Goal: Task Accomplishment & Management: Manage account settings

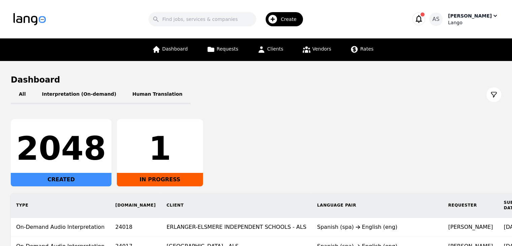
click at [473, 20] on div "Lango" at bounding box center [473, 22] width 51 height 7
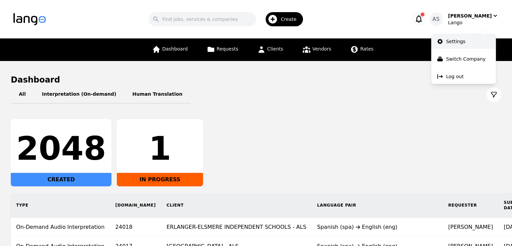
click at [467, 42] on link "Settings" at bounding box center [463, 41] width 65 height 15
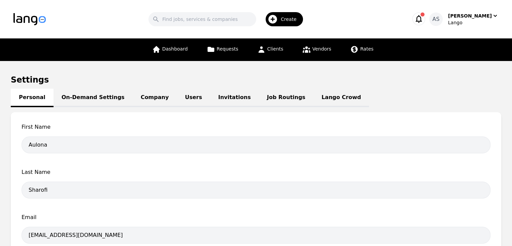
click at [262, 97] on link "Job Routings" at bounding box center [286, 98] width 55 height 19
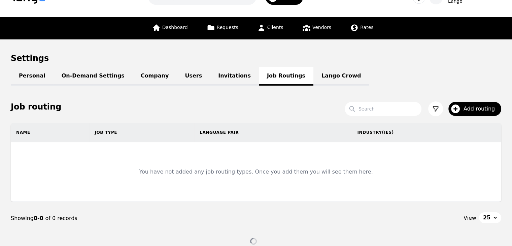
scroll to position [34, 0]
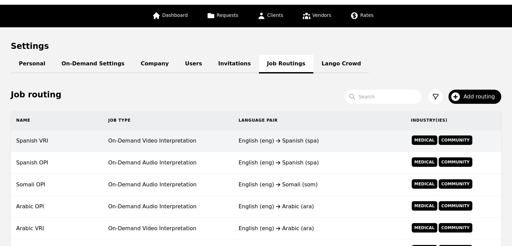
click at [214, 146] on td "On-Demand Video Interpretation" at bounding box center [168, 141] width 130 height 22
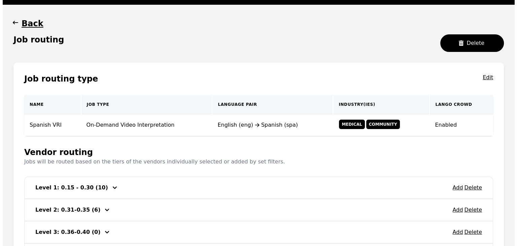
scroll to position [135, 0]
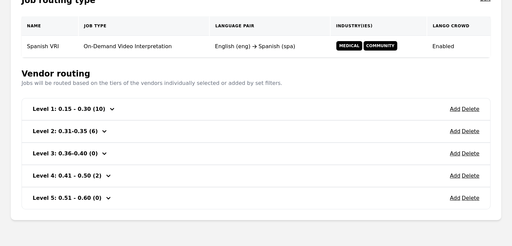
click at [209, 116] on div "Add Delete Level 1: 0.15 - 0.30 (10)" at bounding box center [256, 109] width 468 height 22
click at [454, 109] on button "Add" at bounding box center [455, 109] width 10 height 8
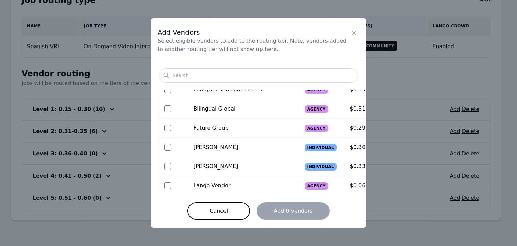
scroll to position [225, 0]
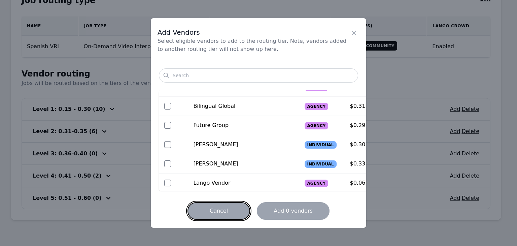
click at [231, 208] on button "Cancel" at bounding box center [219, 211] width 63 height 18
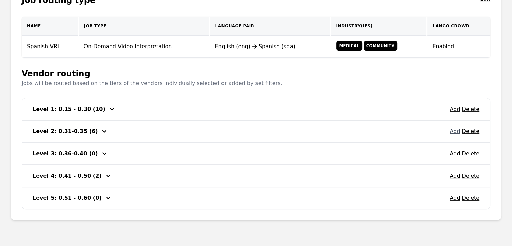
click at [458, 131] on button "Add" at bounding box center [455, 131] width 10 height 8
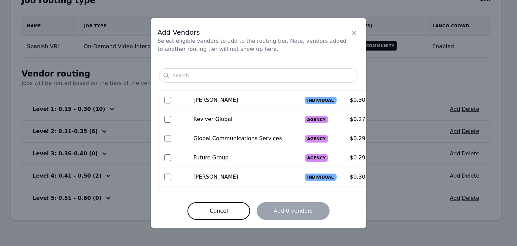
scroll to position [302, 0]
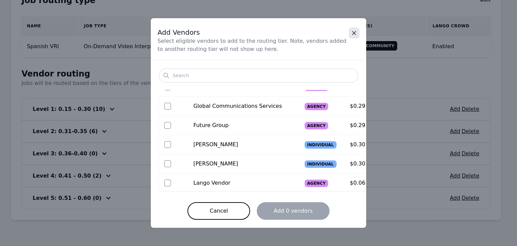
click at [351, 33] on icon "Close" at bounding box center [354, 33] width 7 height 7
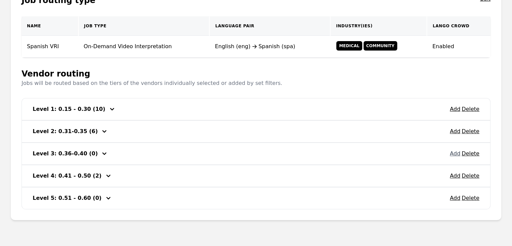
click at [457, 155] on button "Add" at bounding box center [455, 153] width 10 height 8
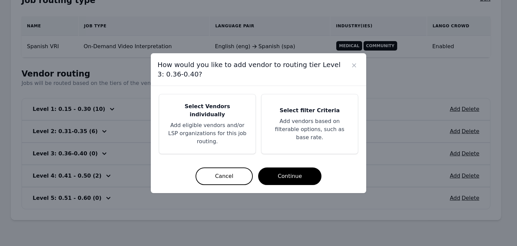
click at [232, 116] on h5 "Select Vendors individually" at bounding box center [207, 110] width 80 height 16
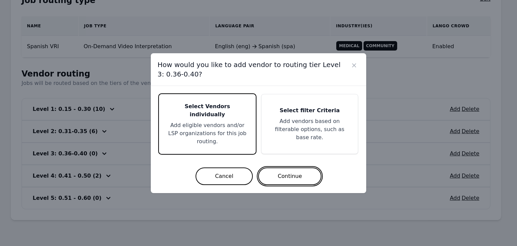
click at [291, 170] on button "Continue" at bounding box center [289, 176] width 63 height 18
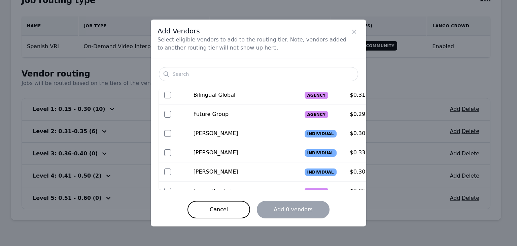
scroll to position [416, 0]
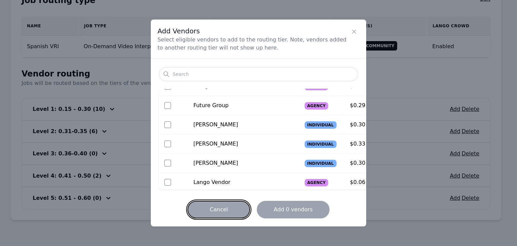
click at [226, 213] on button "Cancel" at bounding box center [219, 210] width 63 height 18
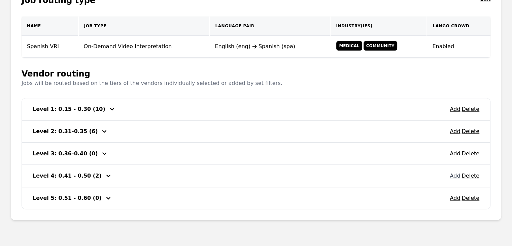
click at [454, 175] on button "Add" at bounding box center [455, 176] width 10 height 8
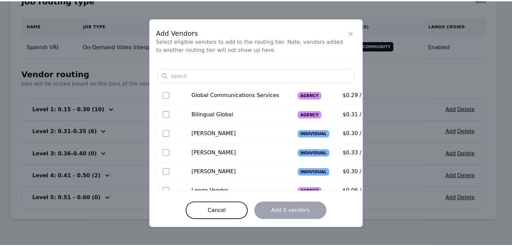
scroll to position [378, 0]
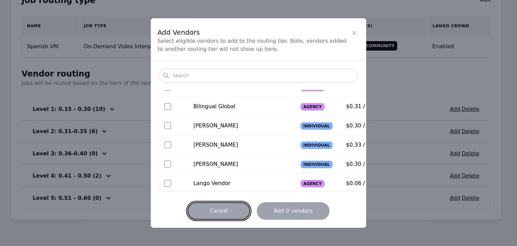
click at [235, 210] on button "Cancel" at bounding box center [219, 211] width 63 height 18
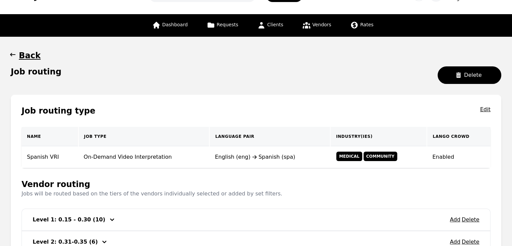
scroll to position [0, 0]
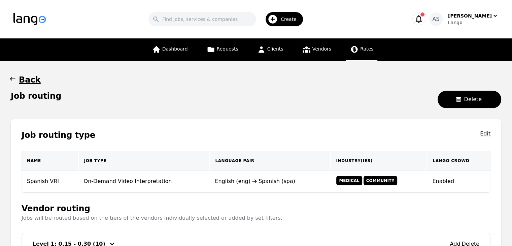
click at [365, 49] on span "Rates" at bounding box center [366, 48] width 13 height 5
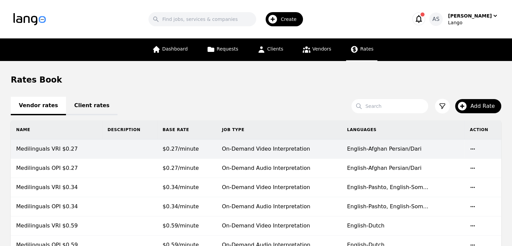
click at [81, 144] on td "Medilinguals VRI $0.27" at bounding box center [56, 148] width 91 height 19
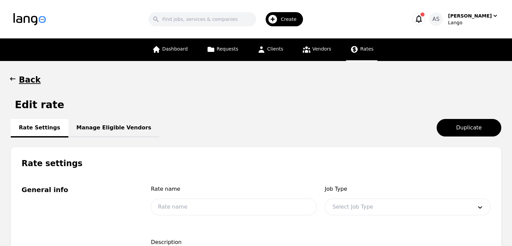
type input "Medilinguals VRI $0.27"
type input "0.27"
click at [97, 126] on link "Manage Eligible Vendors" at bounding box center [113, 128] width 91 height 19
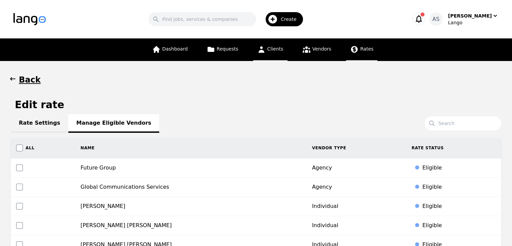
click at [272, 54] on link "Clients" at bounding box center [270, 49] width 34 height 23
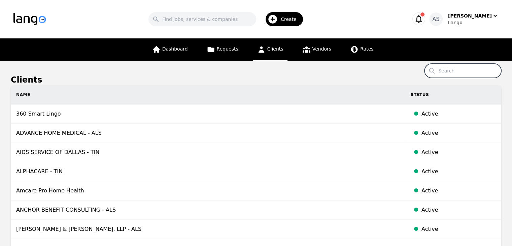
click at [459, 72] on input "Search" at bounding box center [463, 71] width 77 height 14
type input "m"
click at [355, 53] on icon at bounding box center [354, 49] width 8 height 8
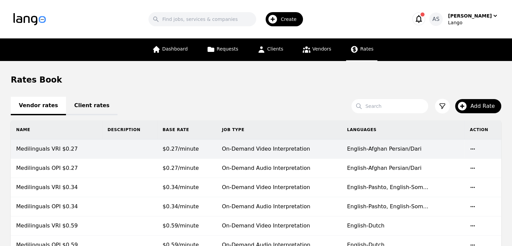
click at [80, 152] on td "Medilinguals VRI $0.27" at bounding box center [56, 148] width 91 height 19
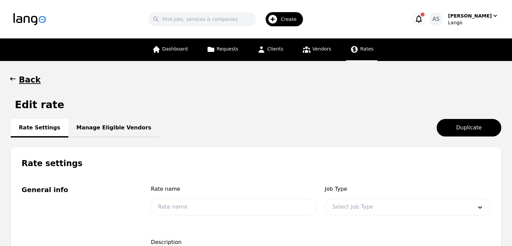
type input "Medilinguals VRI $0.27"
type input "0.27"
click at [90, 129] on link "Manage Eligible Vendors" at bounding box center [113, 128] width 91 height 19
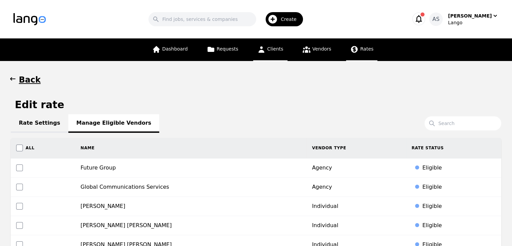
click at [274, 50] on span "Clients" at bounding box center [275, 48] width 16 height 5
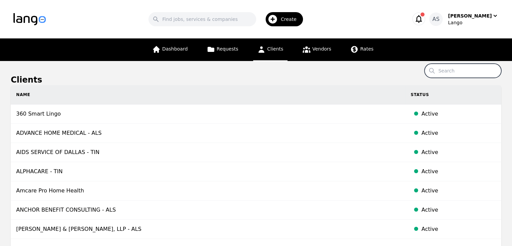
click at [449, 72] on input "Search" at bounding box center [463, 71] width 77 height 14
click at [351, 51] on icon at bounding box center [354, 49] width 8 height 8
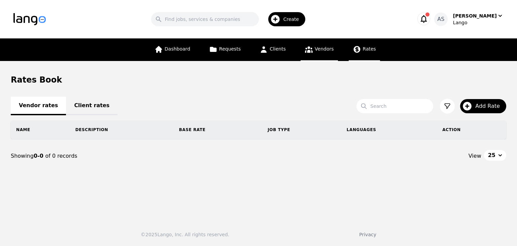
click at [323, 51] on span "Vendors" at bounding box center [324, 48] width 19 height 5
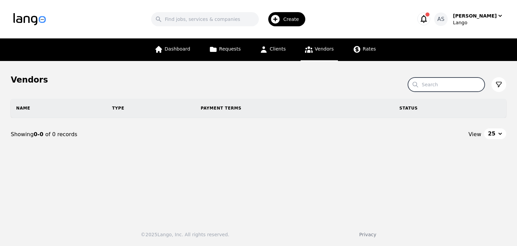
click at [445, 86] on input "Search" at bounding box center [446, 84] width 77 height 14
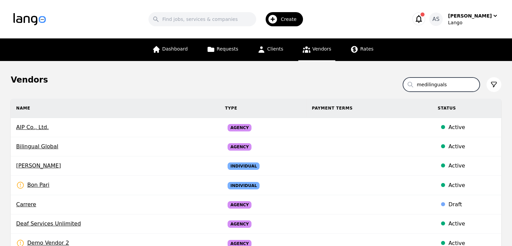
type input "medilinguals"
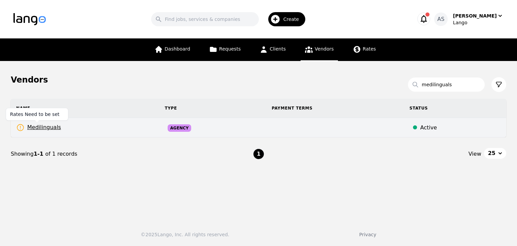
click at [53, 128] on span "Medilinguals" at bounding box center [38, 127] width 45 height 8
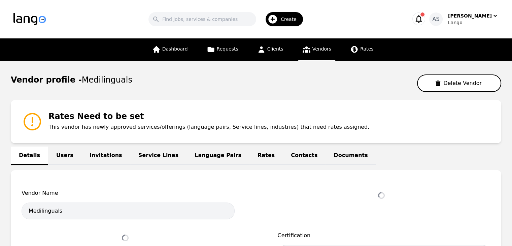
select select "active"
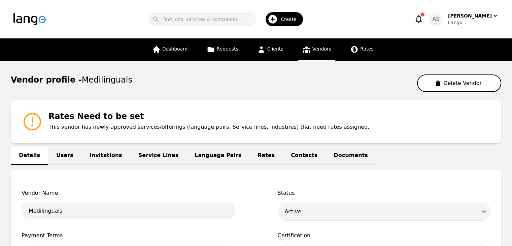
click at [249, 157] on link "Rates" at bounding box center [265, 155] width 33 height 19
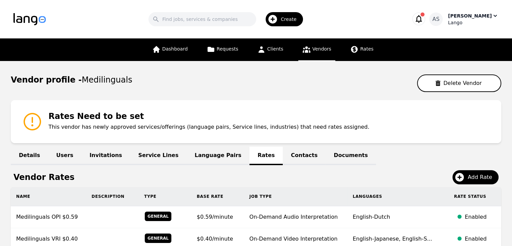
click at [474, 21] on div "Lango" at bounding box center [473, 22] width 51 height 7
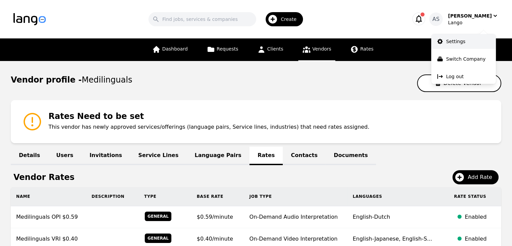
click at [466, 43] on link "Settings" at bounding box center [463, 41] width 65 height 15
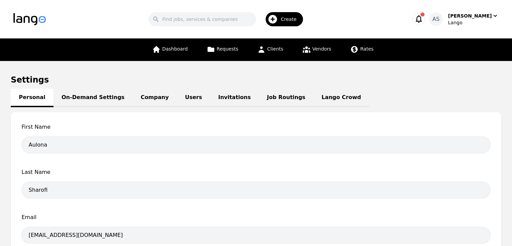
click at [267, 99] on link "Job Routings" at bounding box center [286, 98] width 55 height 19
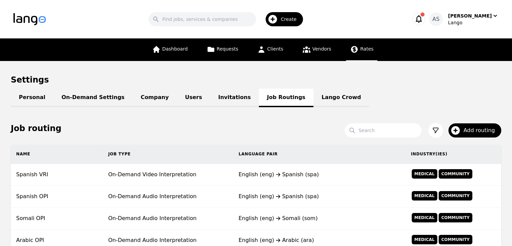
click at [346, 51] on link "Rates" at bounding box center [361, 49] width 31 height 23
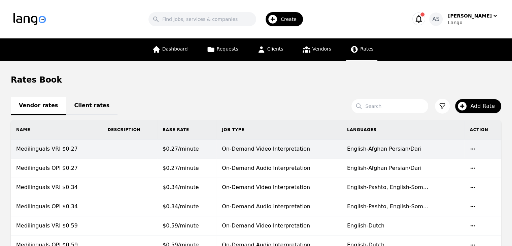
click at [150, 148] on td at bounding box center [129, 148] width 55 height 19
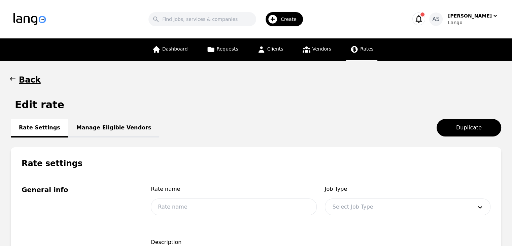
type input "Medilinguals VRI $0.27"
type input "0.27"
click at [103, 126] on link "Manage Eligible Vendors" at bounding box center [113, 128] width 91 height 19
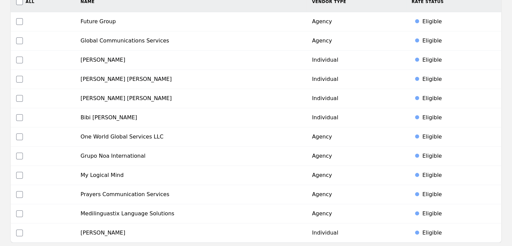
scroll to position [135, 0]
